Goal: Check status: Check status

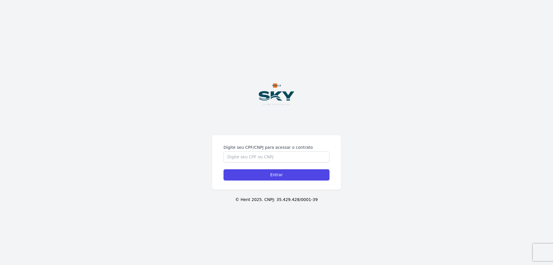
click at [282, 127] on div "Digite seu CPF/CNPJ para acessar o contrato Entrar © Hent 2025. CNPJ: 35.429.42…" at bounding box center [276, 132] width 553 height 265
click at [265, 157] on input "Digite seu CPF/CNPJ para acessar o contrato" at bounding box center [276, 156] width 106 height 11
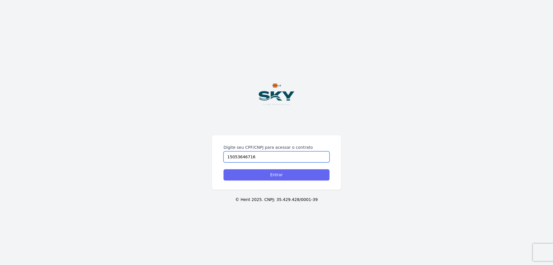
type input "15053646716"
click at [285, 178] on input "Entrar" at bounding box center [276, 174] width 106 height 11
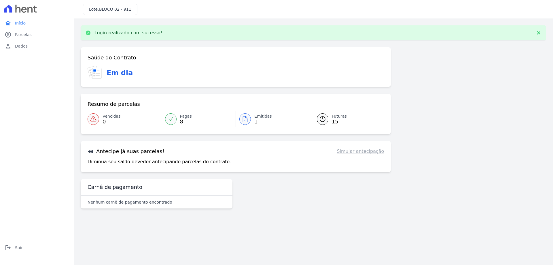
click at [321, 124] on div at bounding box center [323, 119] width 12 height 12
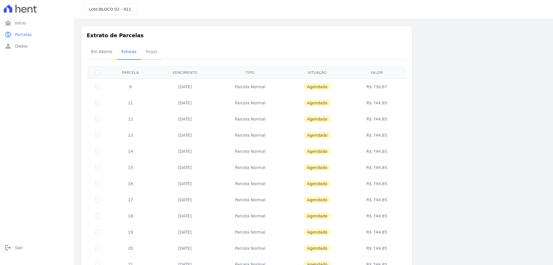
click at [143, 50] on span "Pagas" at bounding box center [151, 52] width 19 height 12
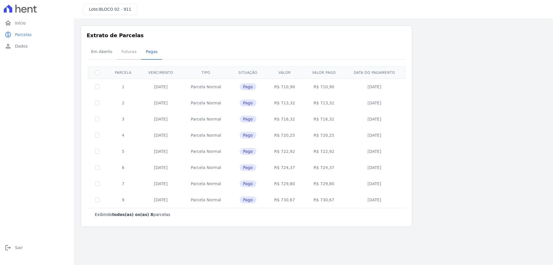
click at [129, 54] on span "Futuras" at bounding box center [129, 52] width 22 height 12
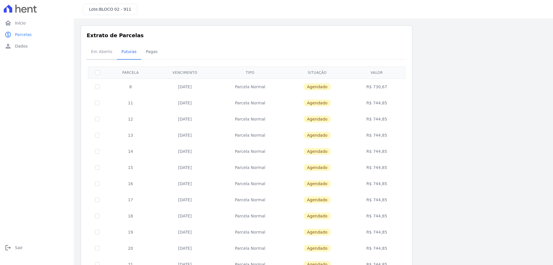
click at [96, 49] on span "Em Aberto" at bounding box center [102, 52] width 28 height 12
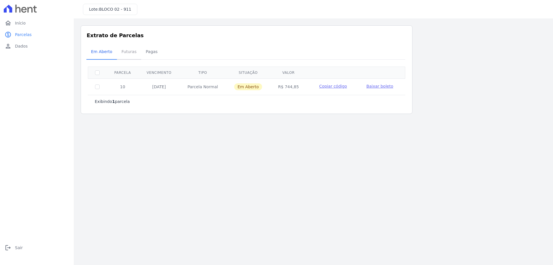
click at [130, 55] on span "Futuras" at bounding box center [129, 52] width 22 height 12
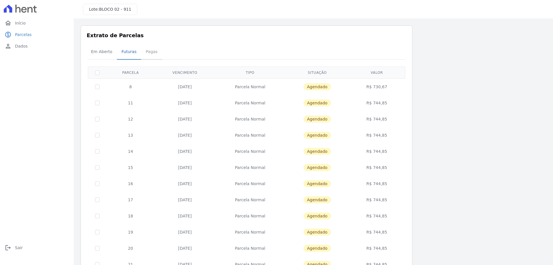
click at [149, 50] on span "Pagas" at bounding box center [151, 52] width 19 height 12
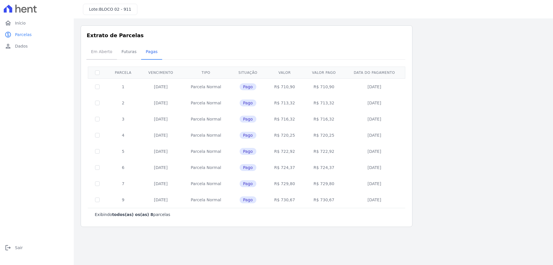
click at [100, 53] on span "Em Aberto" at bounding box center [102, 52] width 28 height 12
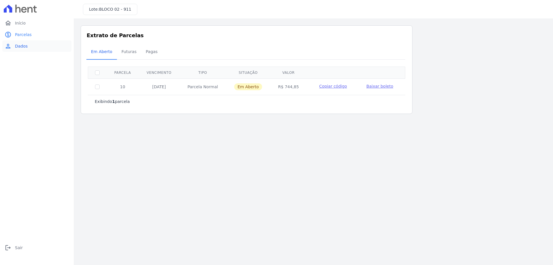
click at [21, 46] on span "Dados" at bounding box center [21, 46] width 13 height 6
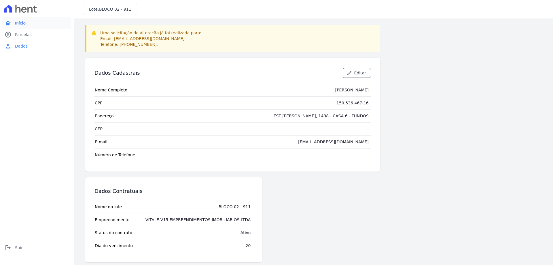
click at [24, 29] on link "home Início" at bounding box center [36, 23] width 69 height 12
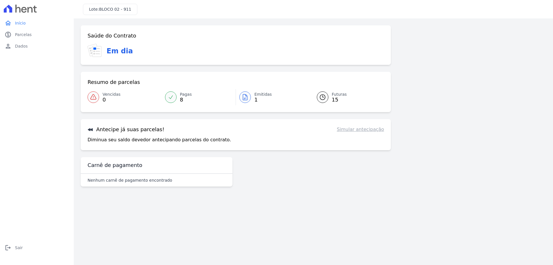
click at [362, 130] on link "Simular antecipação" at bounding box center [360, 129] width 47 height 7
